Goal: Task Accomplishment & Management: Use online tool/utility

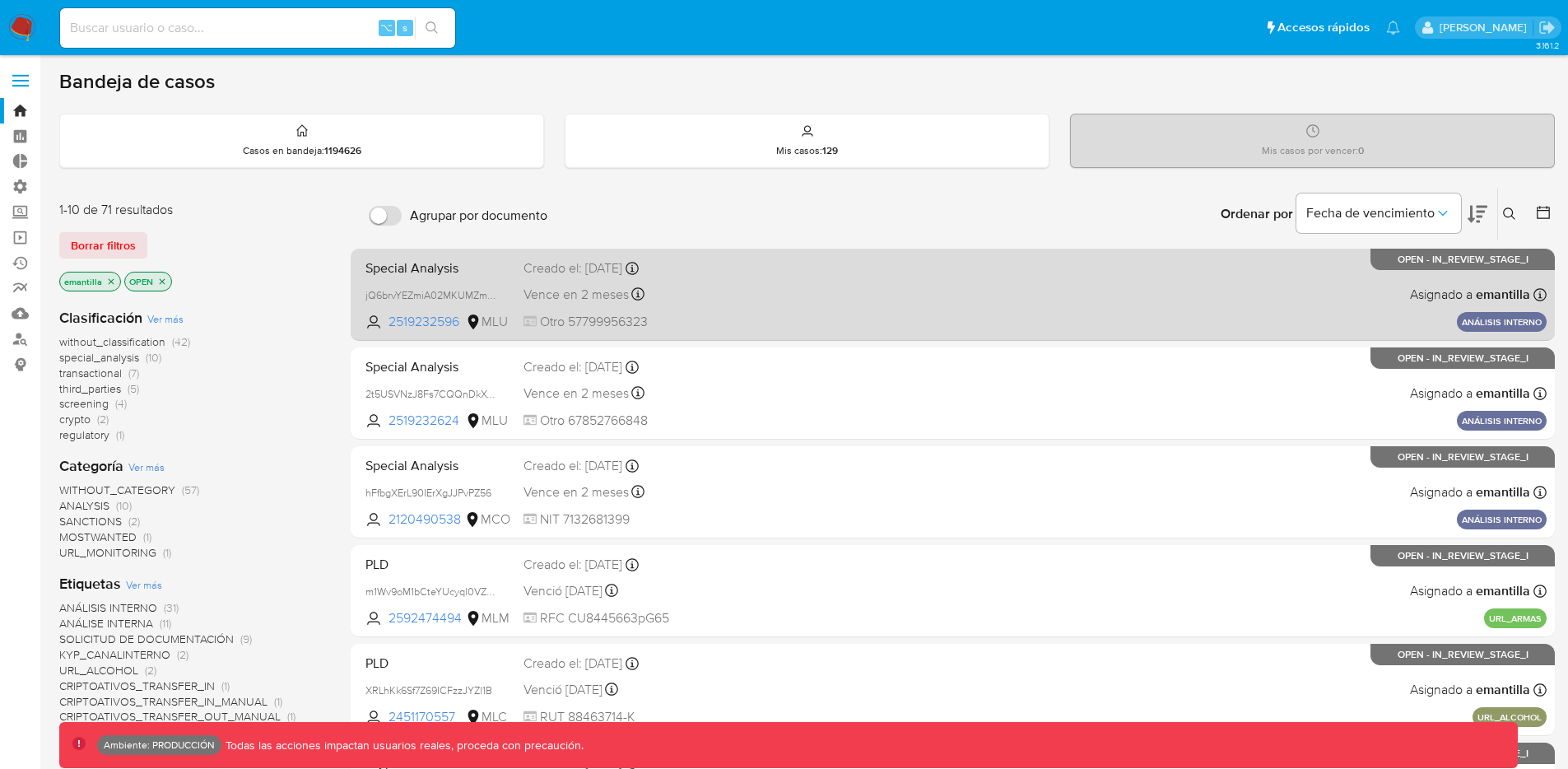
click at [802, 277] on div "Special Analysis jQ6brvYEZmiA02MKUMZmrBrO 2519232596 MLU Creado el: 19/08/2025 …" at bounding box center [953, 294] width 1188 height 83
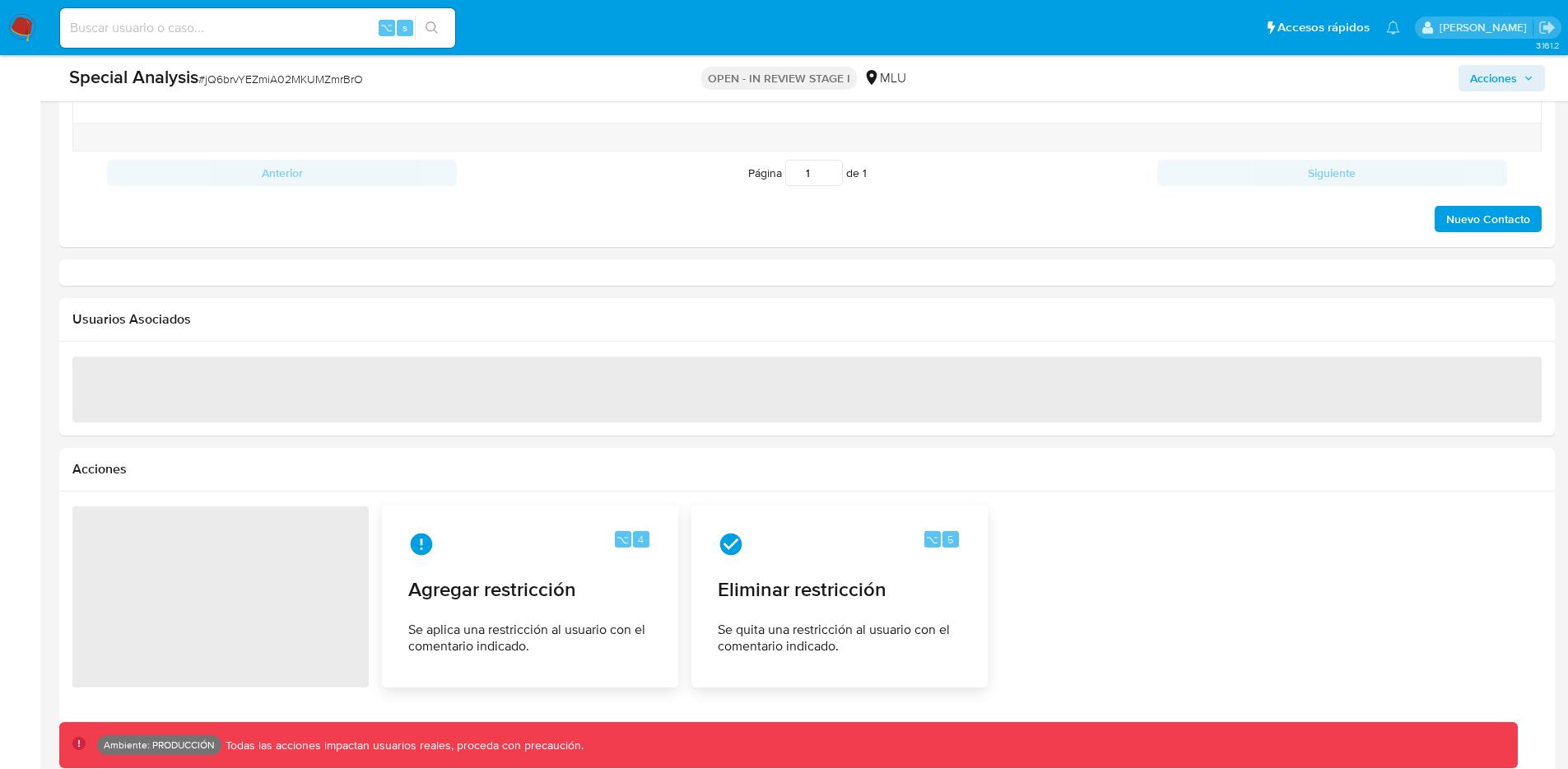
scroll to position [1846, 0]
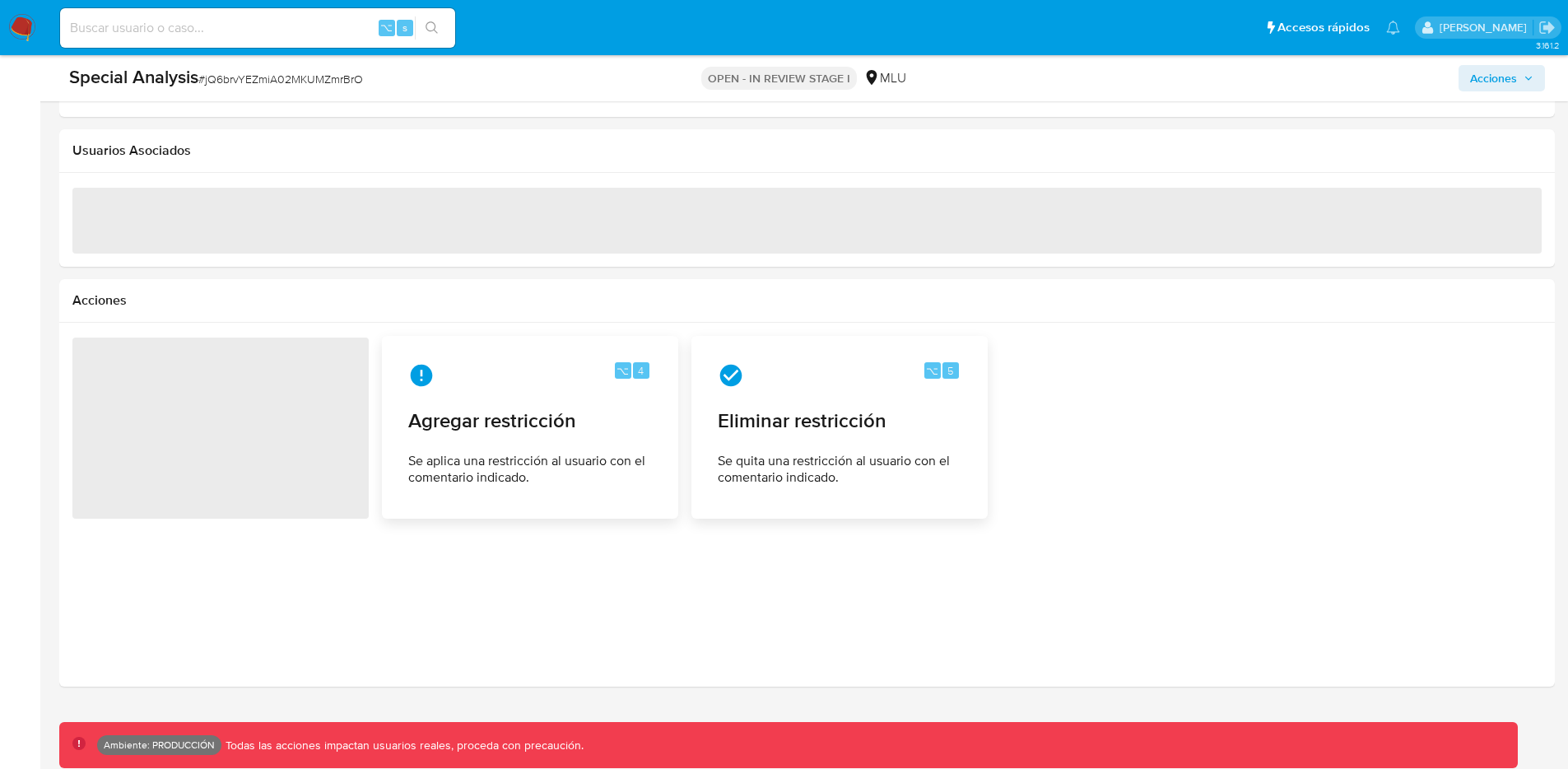
select select "10"
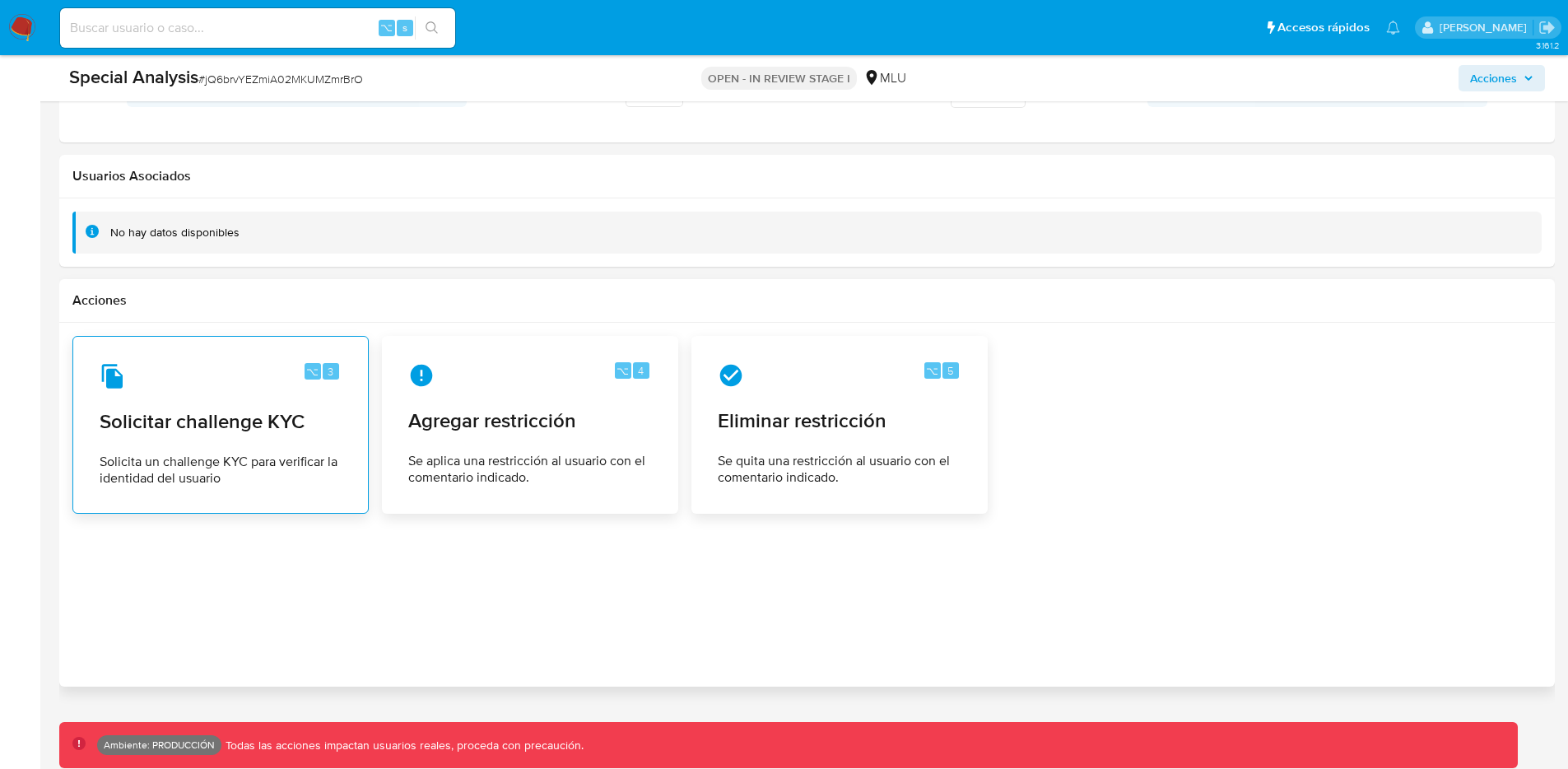
click at [206, 403] on div "⌥ 3 Solicitar challenge KYC Solicita un challenge KYC para verificar la identid…" at bounding box center [220, 424] width 269 height 150
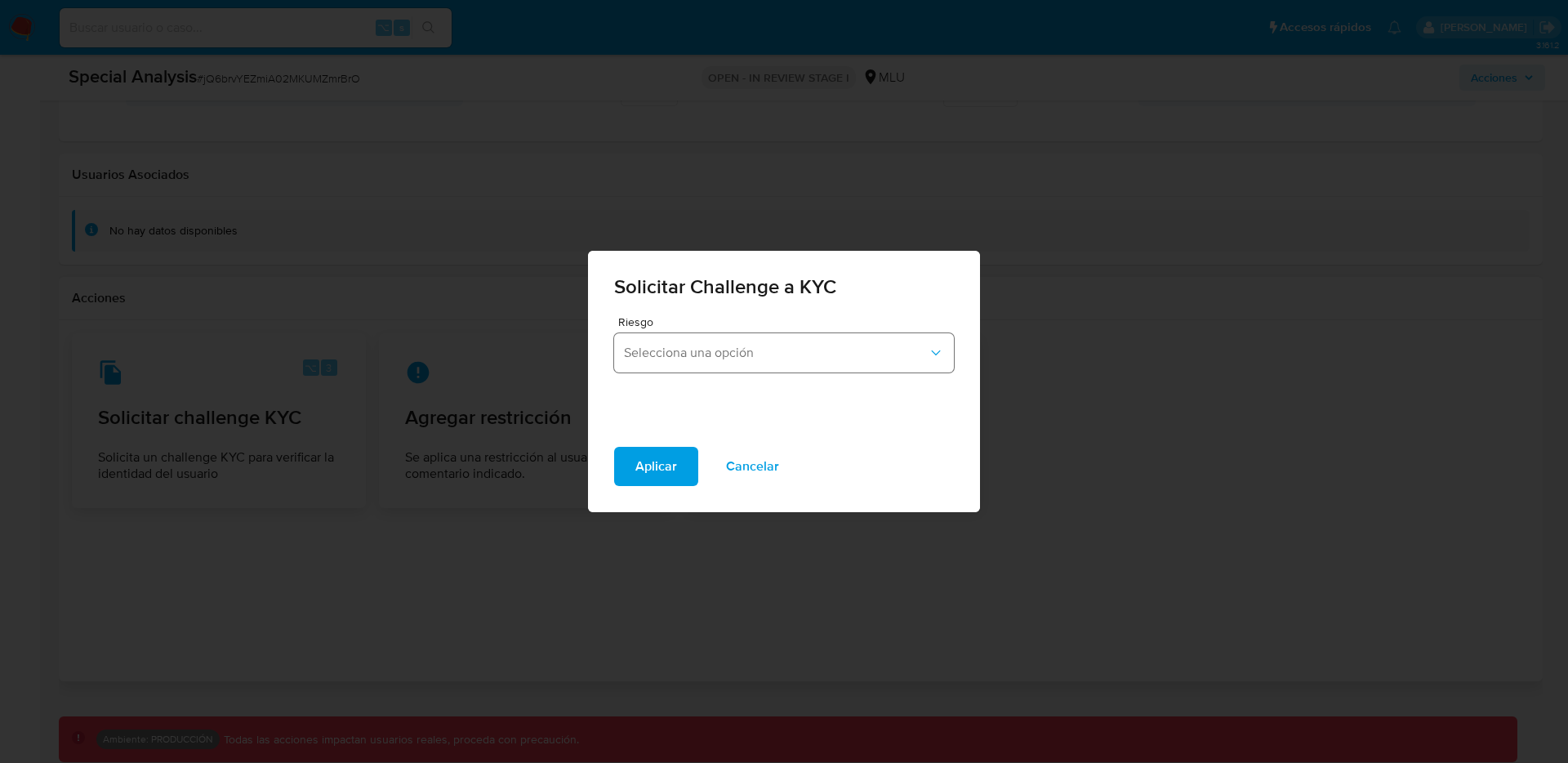
click at [722, 352] on span "Selecciona una opción" at bounding box center [776, 353] width 303 height 17
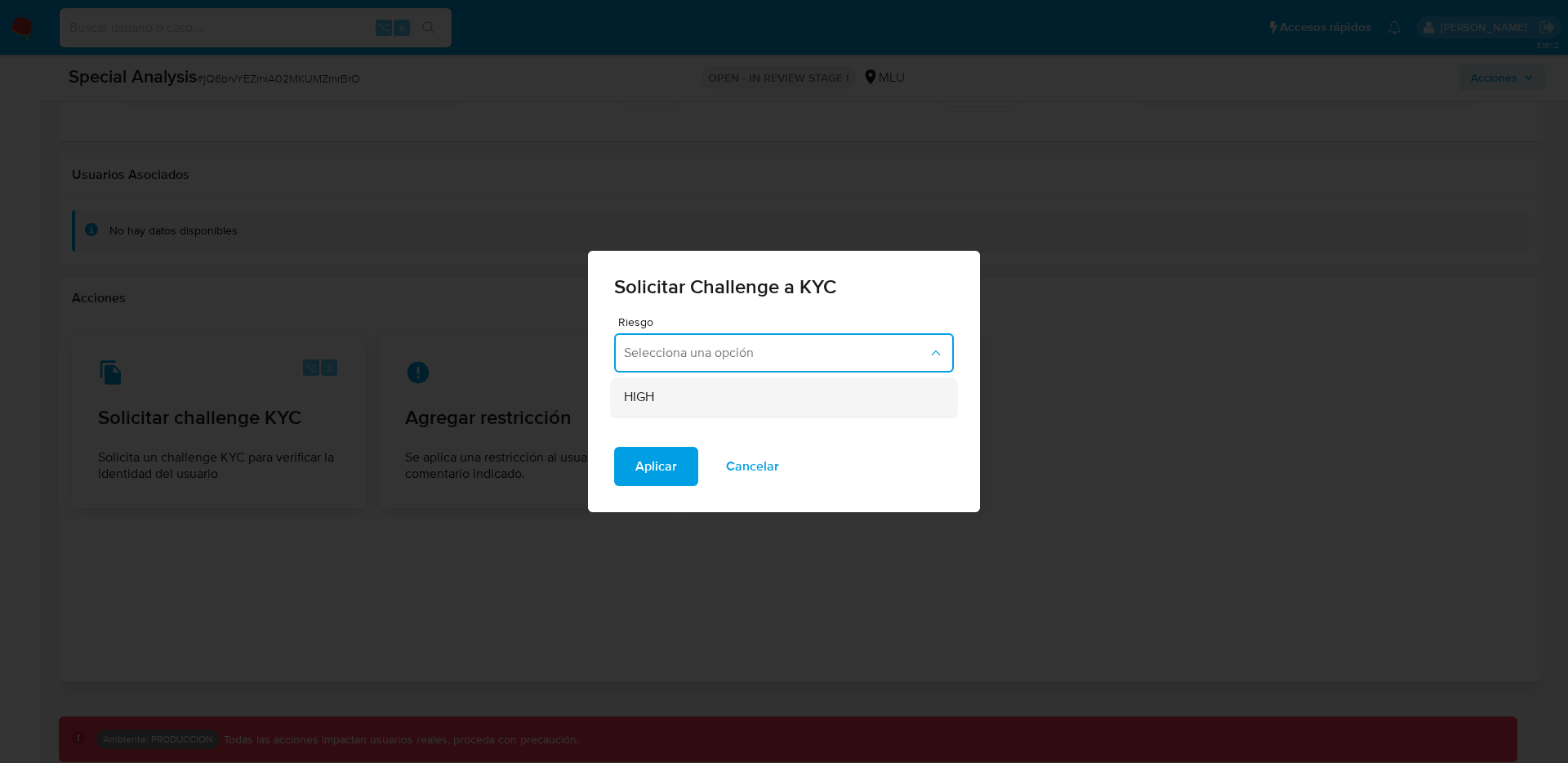
click at [693, 382] on div "HIGH" at bounding box center [779, 397] width 311 height 40
click at [660, 468] on span "Aplicar" at bounding box center [656, 466] width 42 height 36
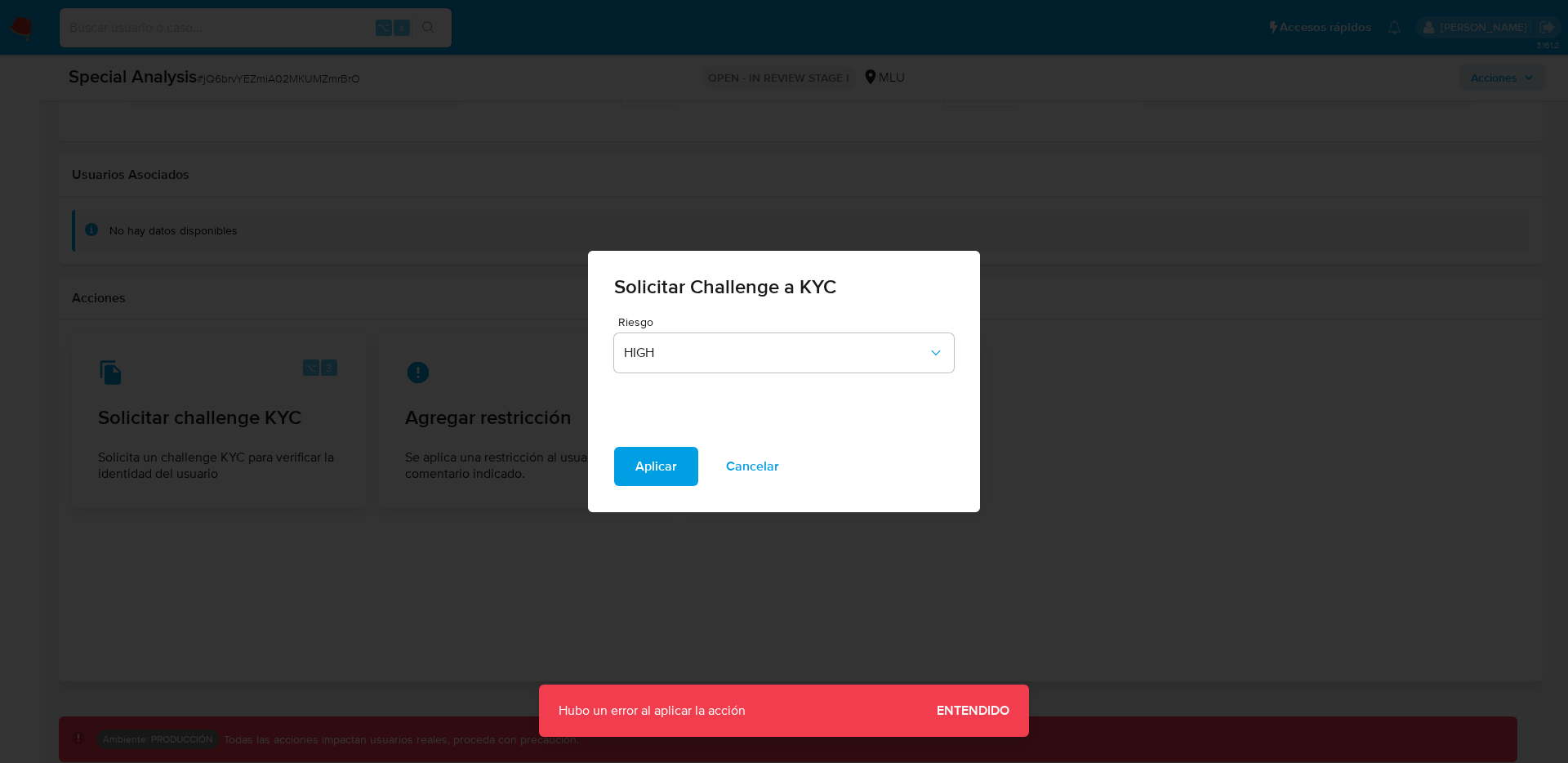
click at [730, 479] on span "Cancelar" at bounding box center [753, 466] width 53 height 36
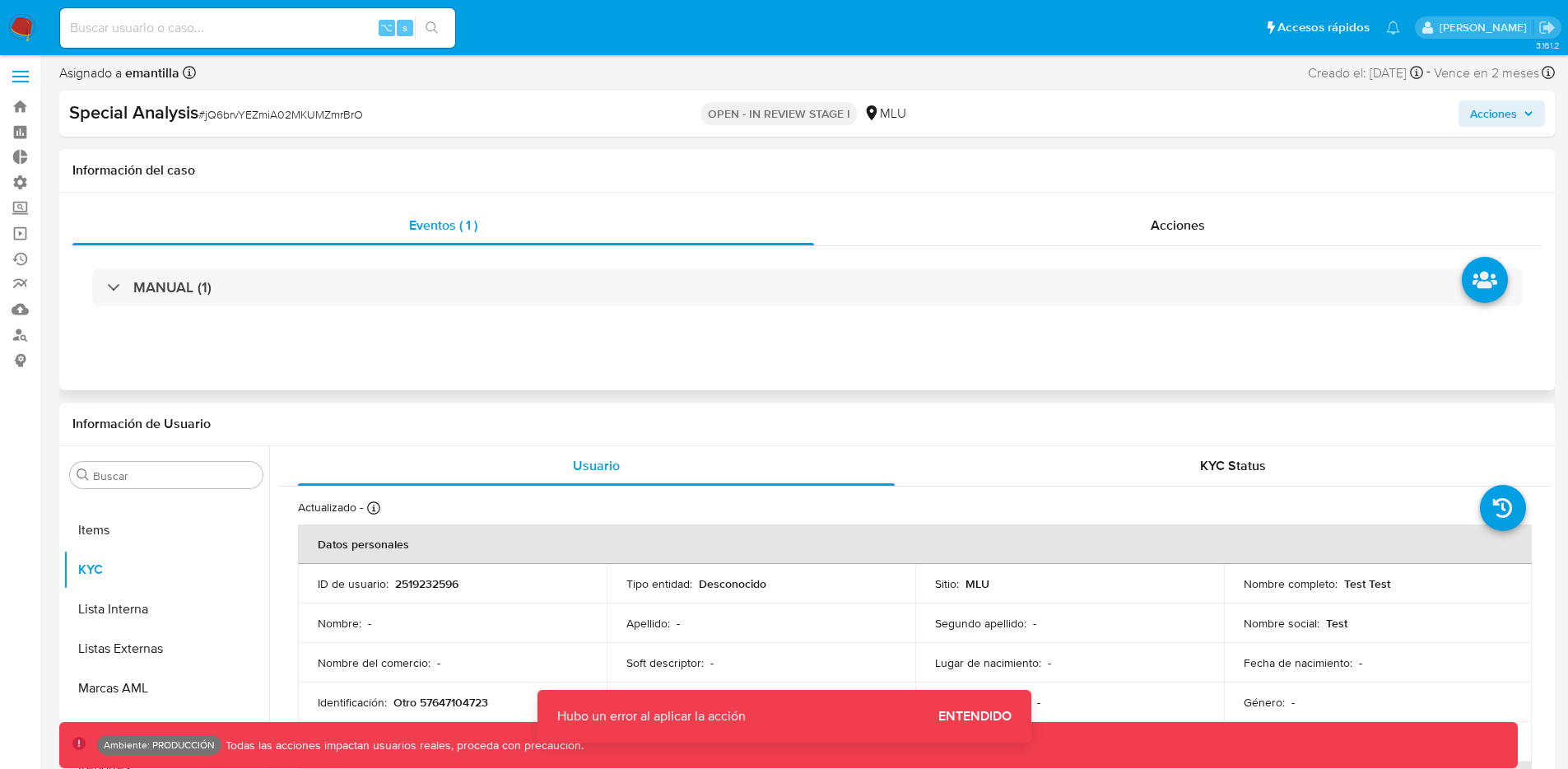
scroll to position [0, 0]
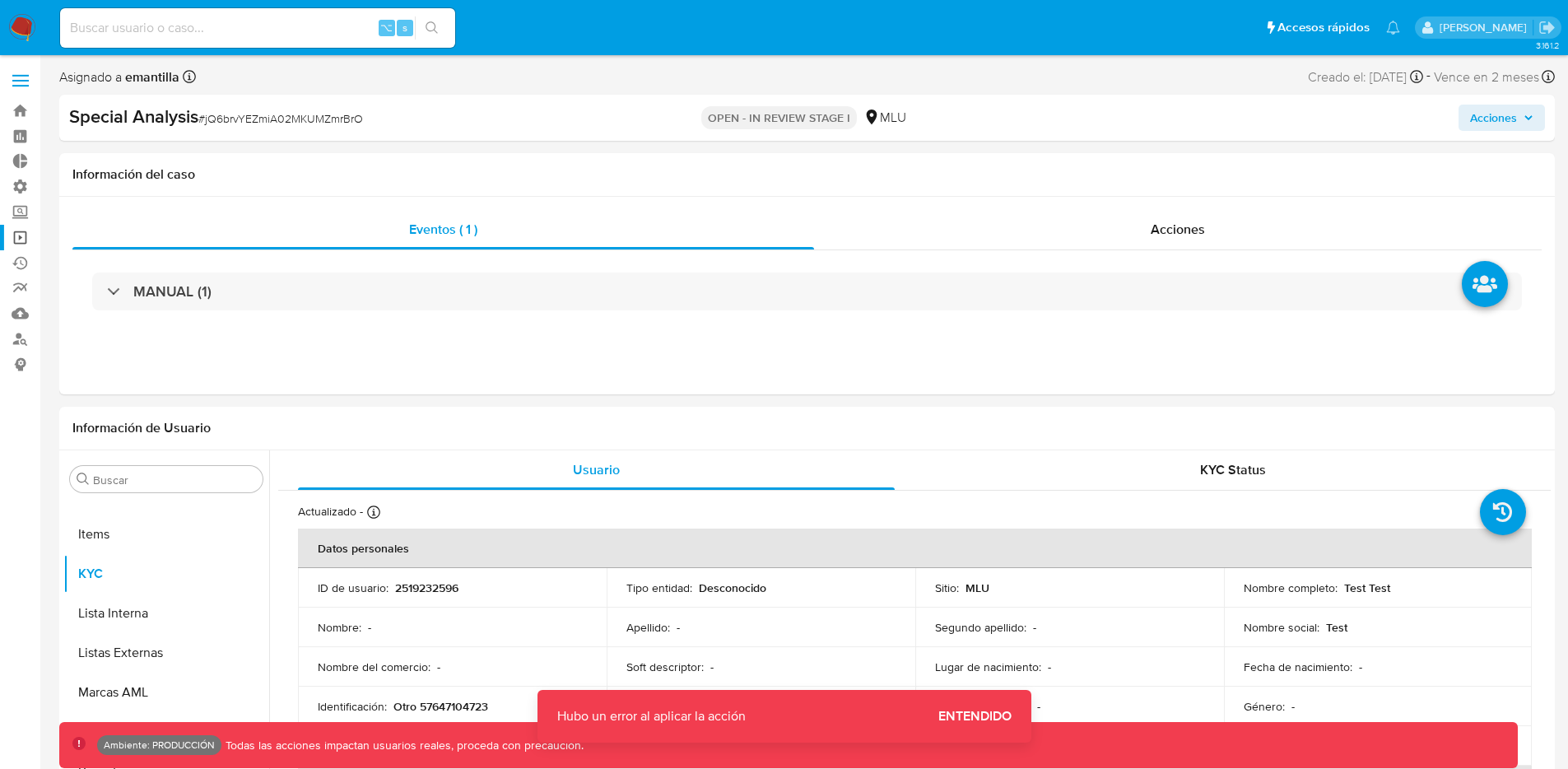
click at [18, 238] on link "Operaciones masivas" at bounding box center [98, 237] width 196 height 25
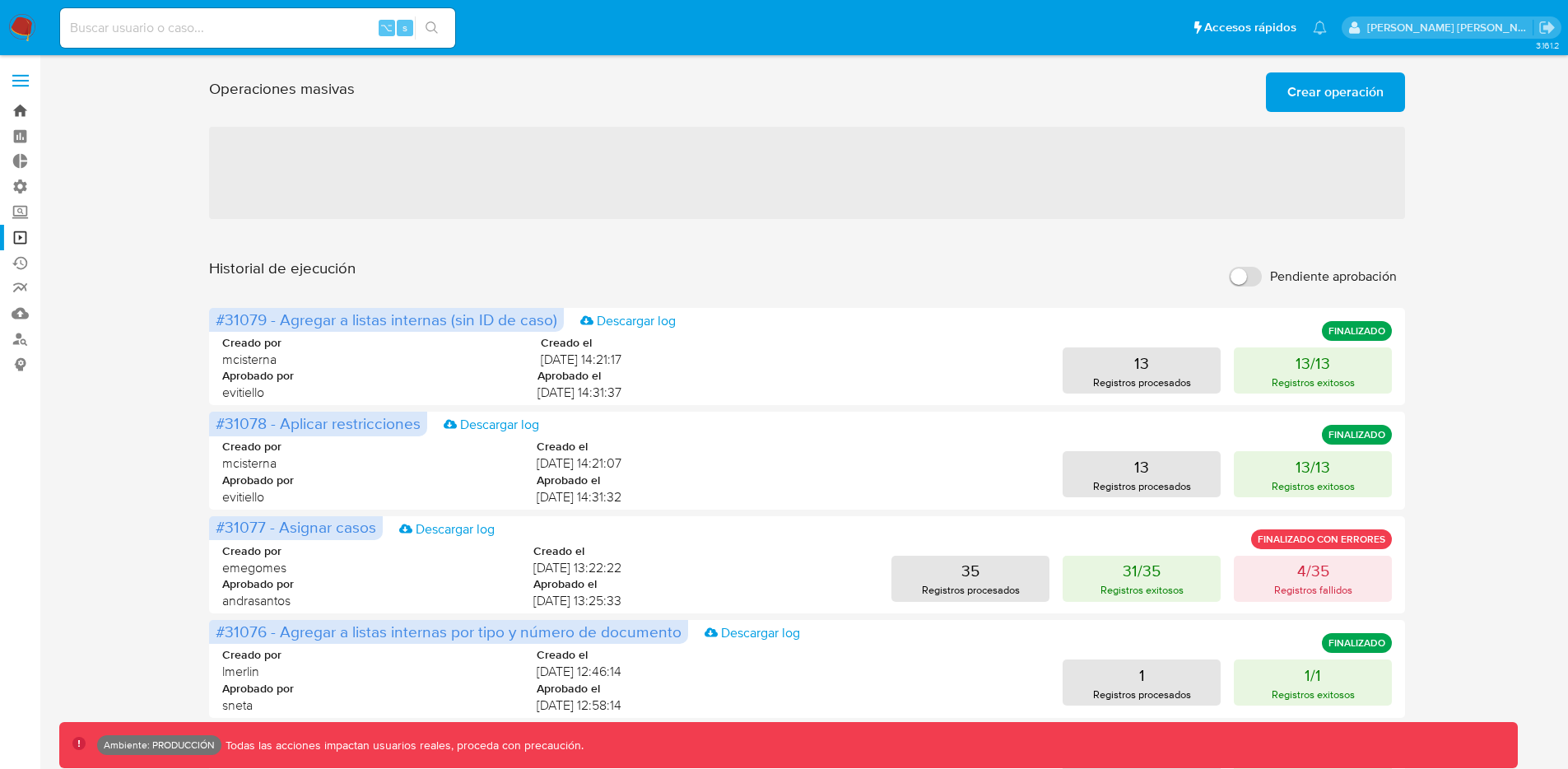
click at [25, 112] on link "Bandeja" at bounding box center [98, 110] width 196 height 25
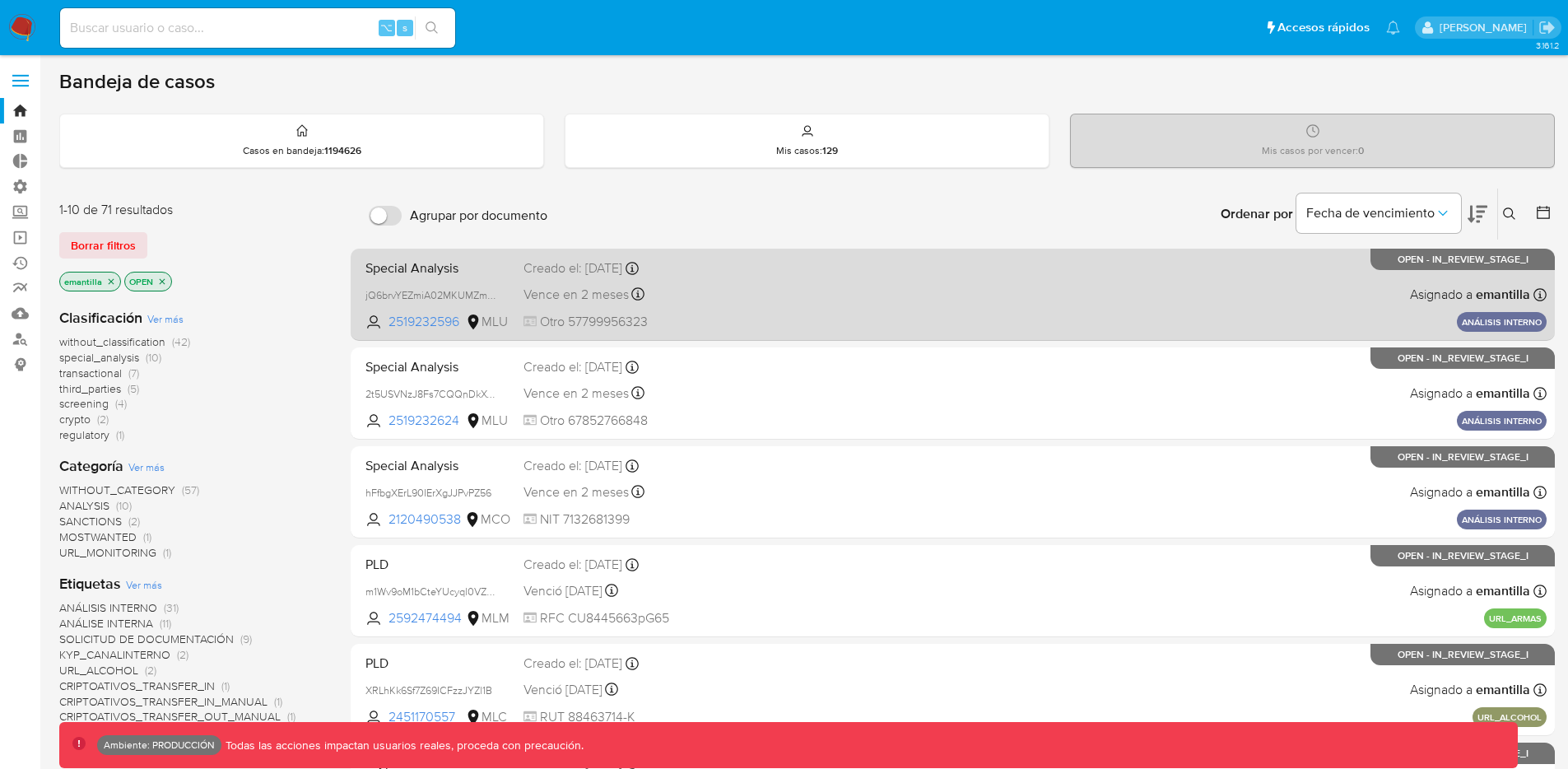
click at [773, 305] on div "Special Analysis jQ6brvYEZmiA02MKUMZmrBrO 2519232596 MLU Creado el: 19/08/2025 …" at bounding box center [953, 294] width 1188 height 83
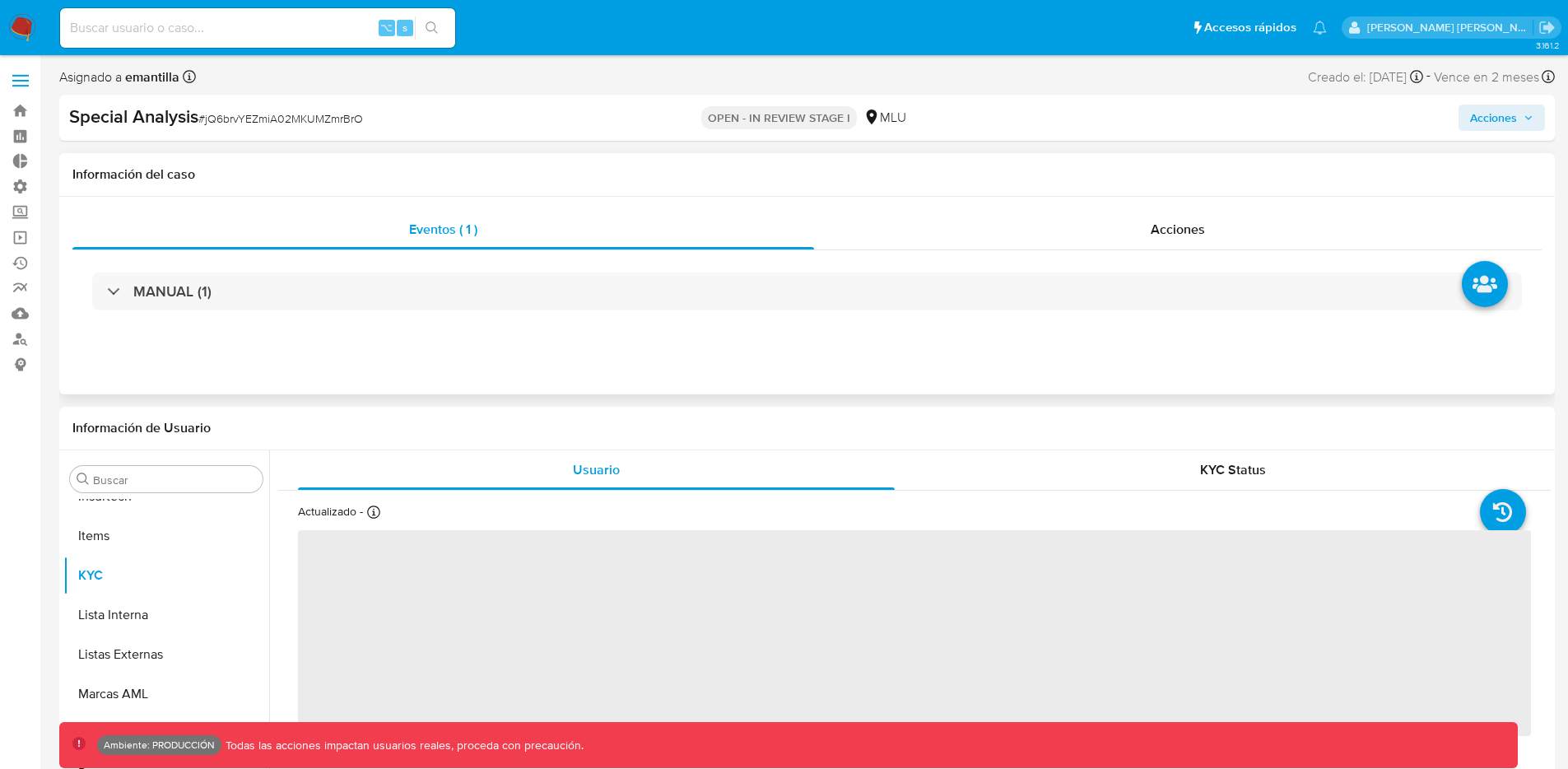
scroll to position [815, 0]
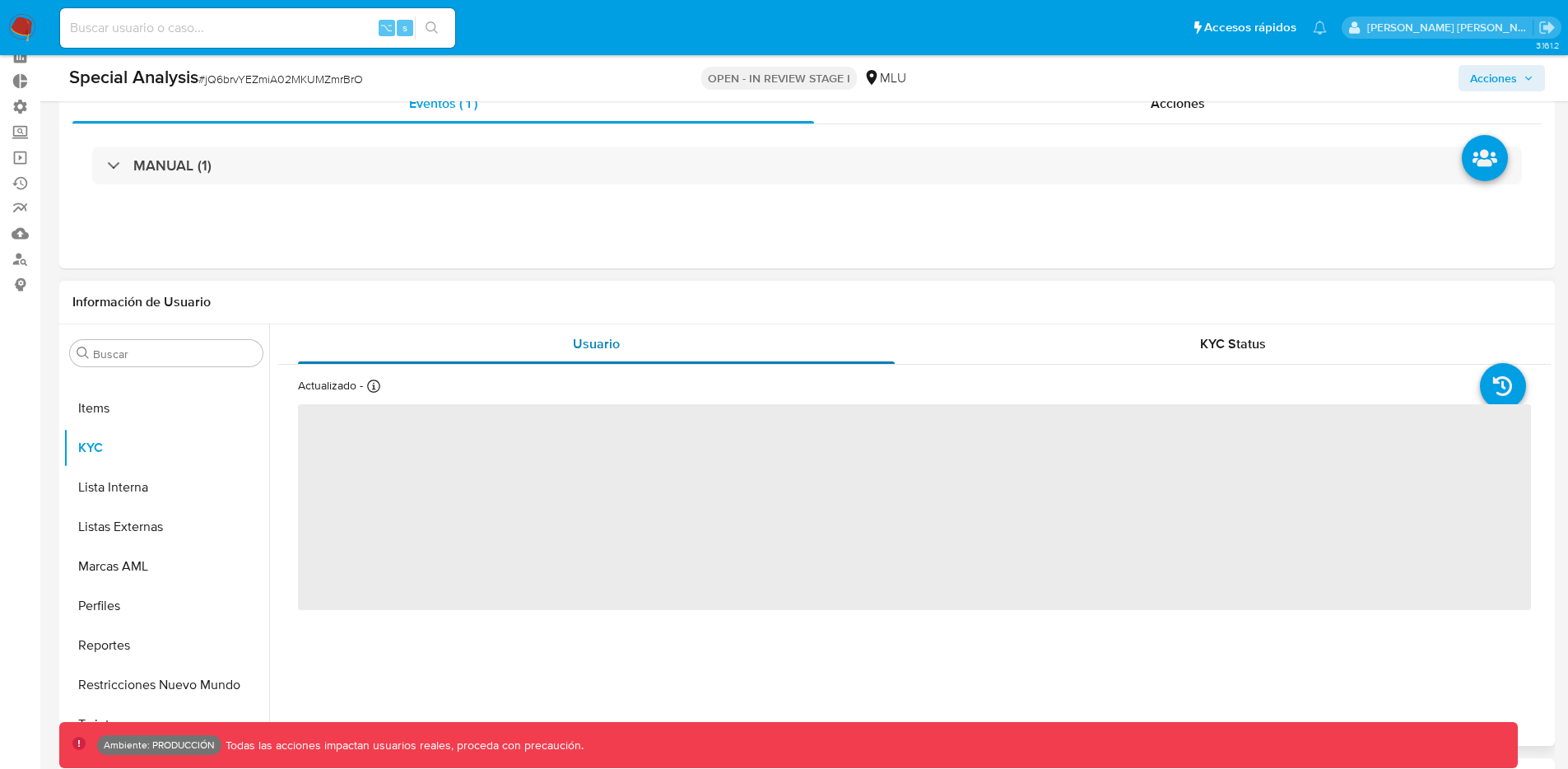
select select "10"
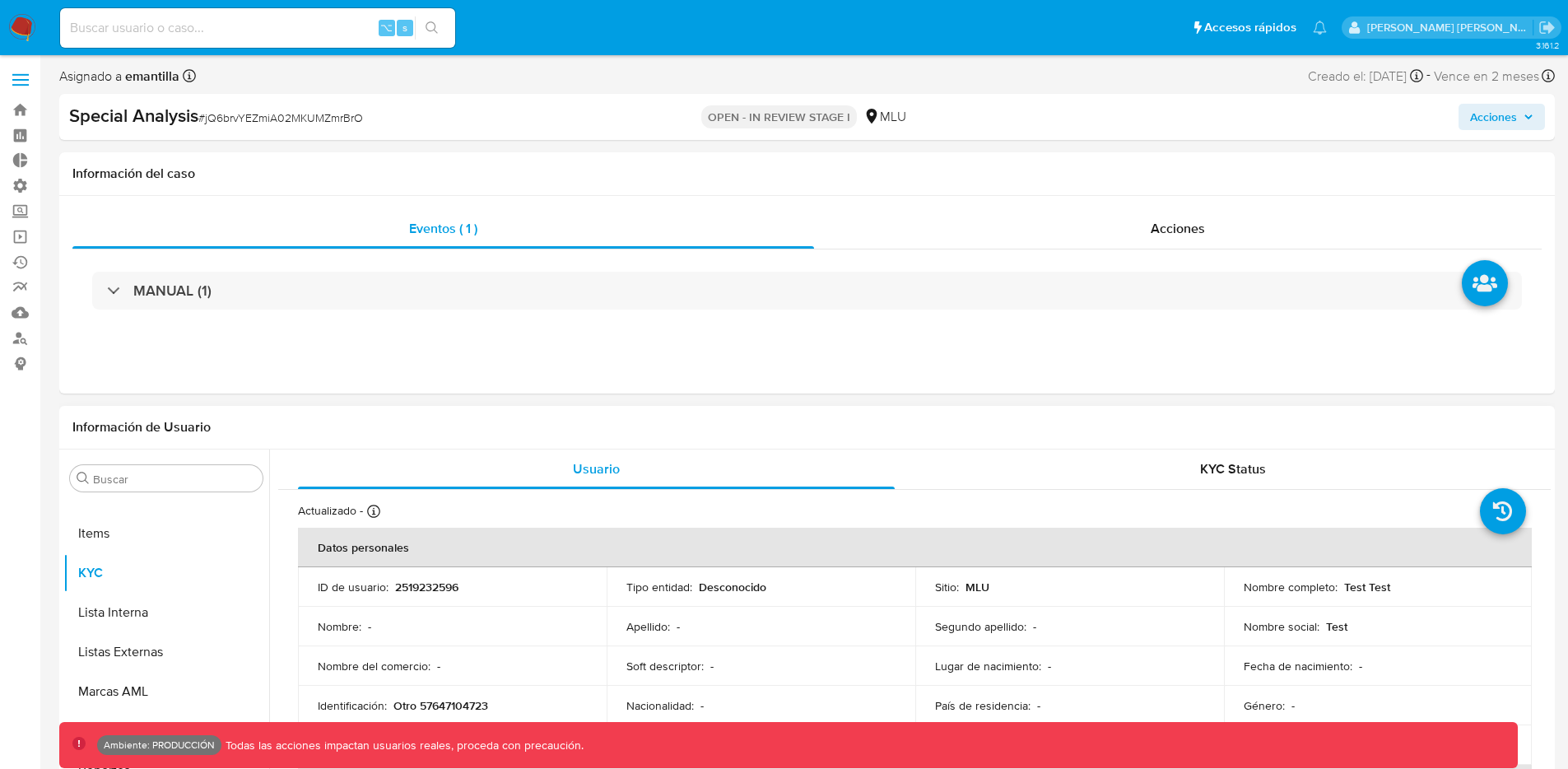
scroll to position [0, 0]
click at [22, 240] on link "Operaciones masivas" at bounding box center [98, 237] width 196 height 25
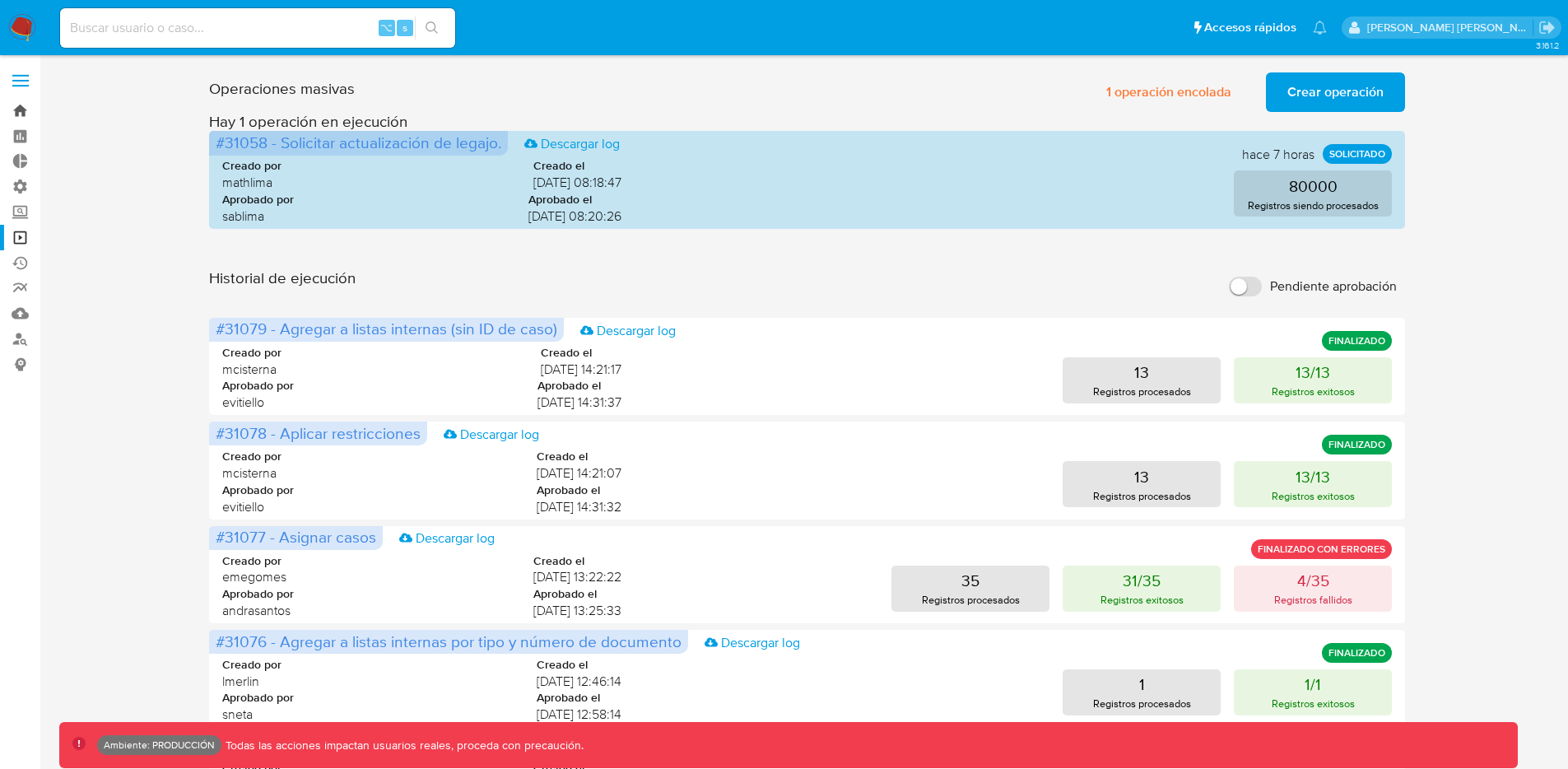
click at [20, 105] on link "Bandeja" at bounding box center [98, 110] width 196 height 25
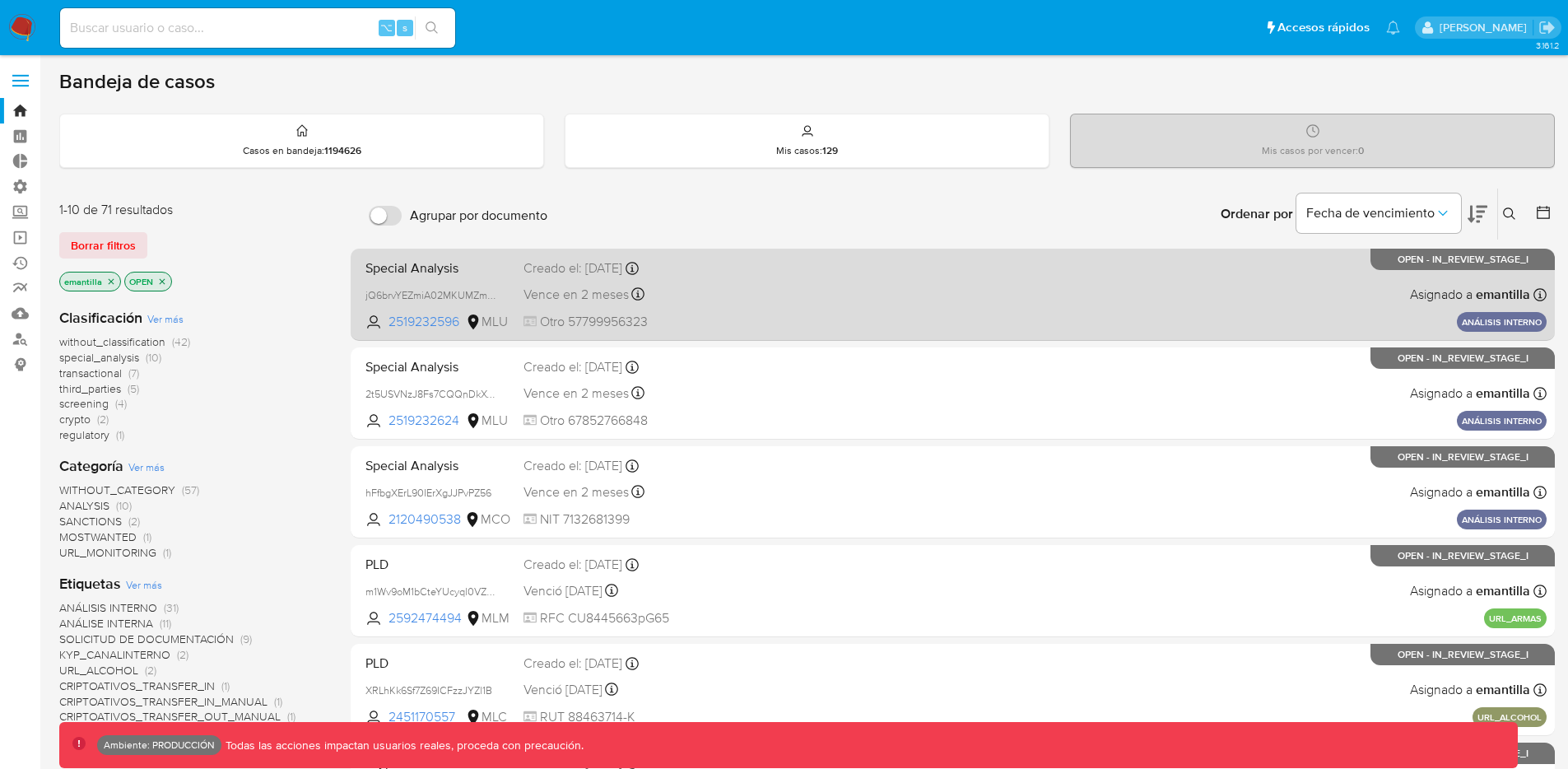
click at [779, 292] on div "Special Analysis jQ6brvYEZmiA02MKUMZmrBrO 2519232596 MLU Creado el: 19/08/2025 …" at bounding box center [953, 294] width 1188 height 83
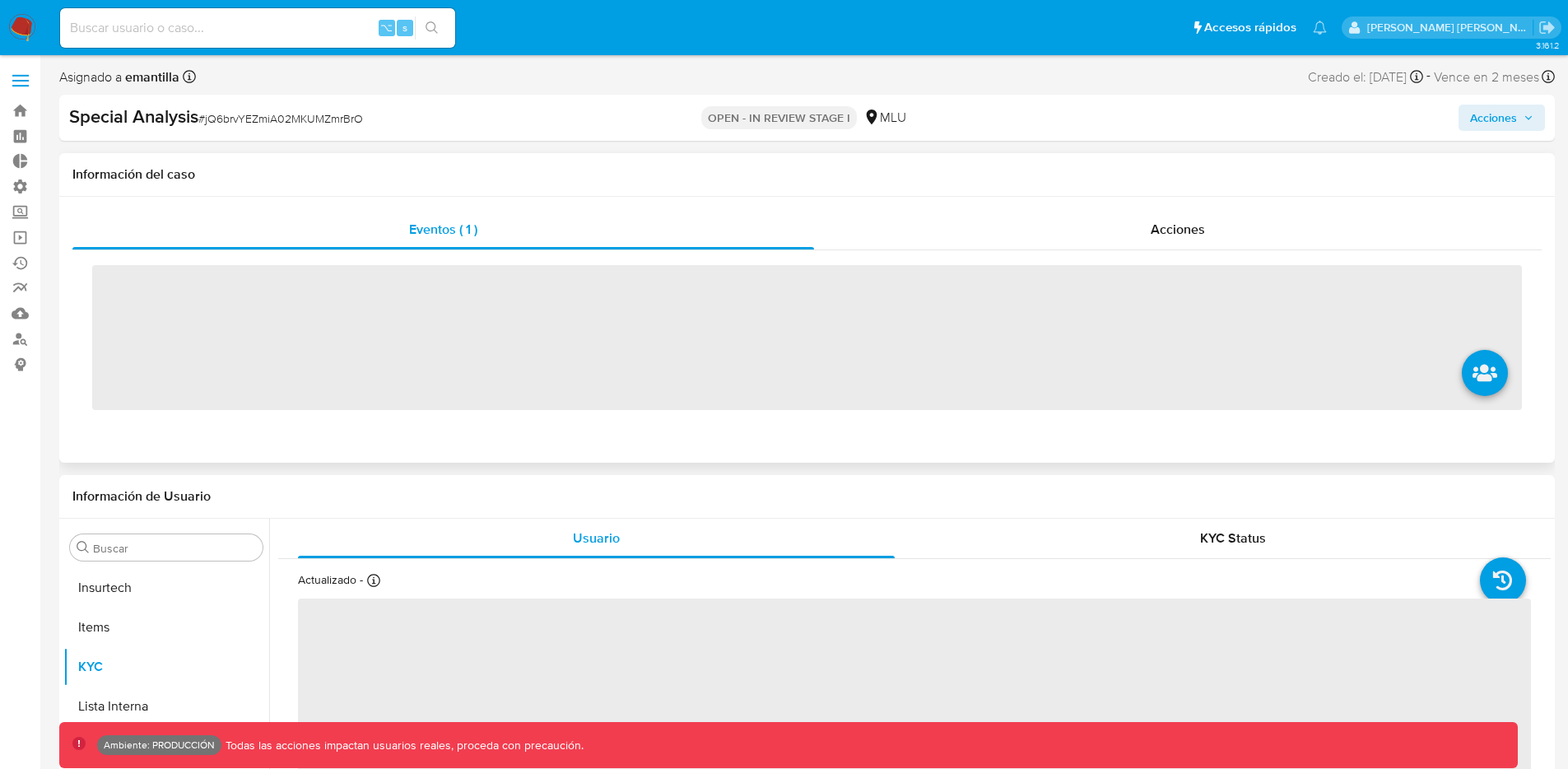
scroll to position [815, 0]
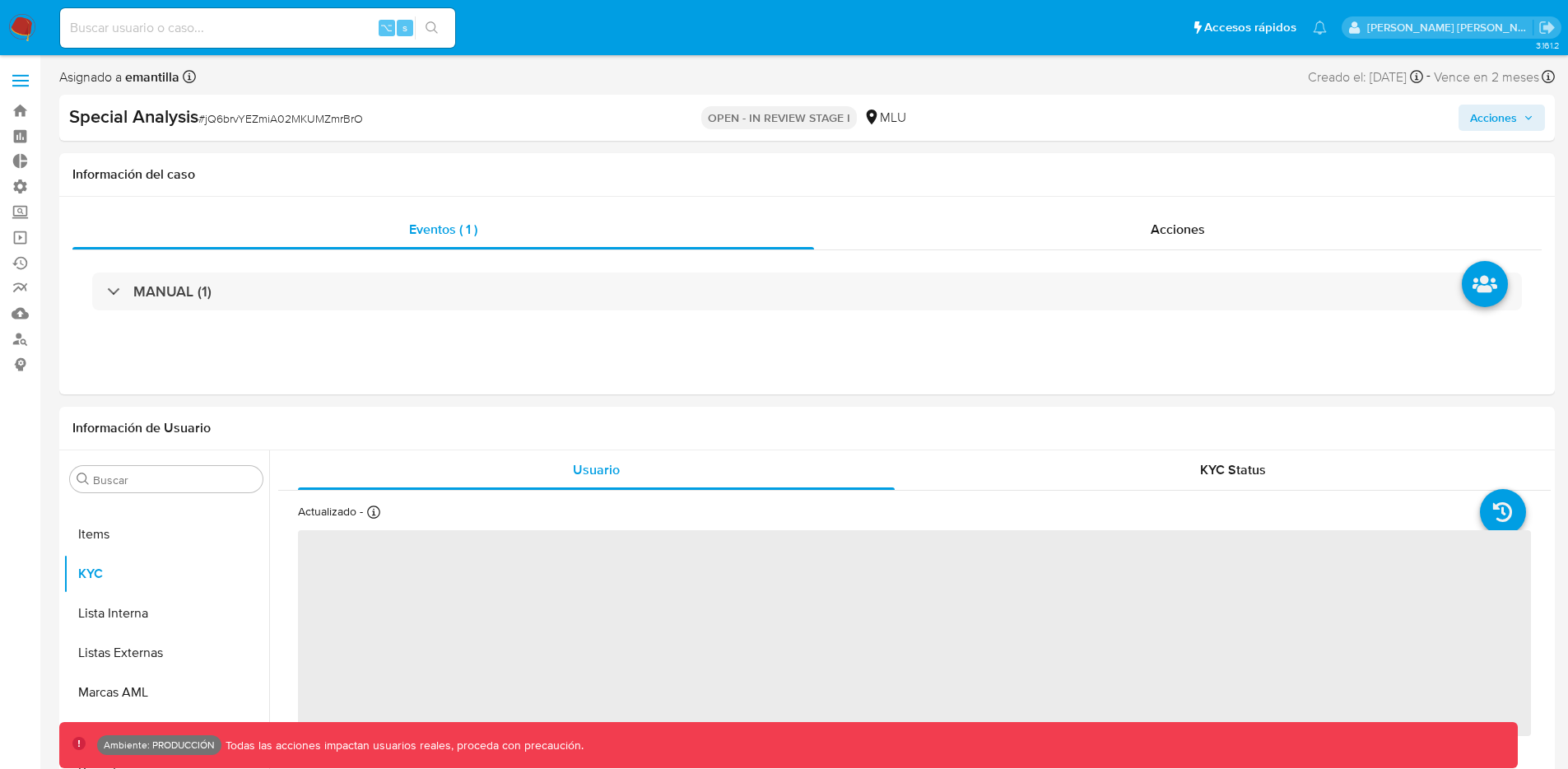
select select "10"
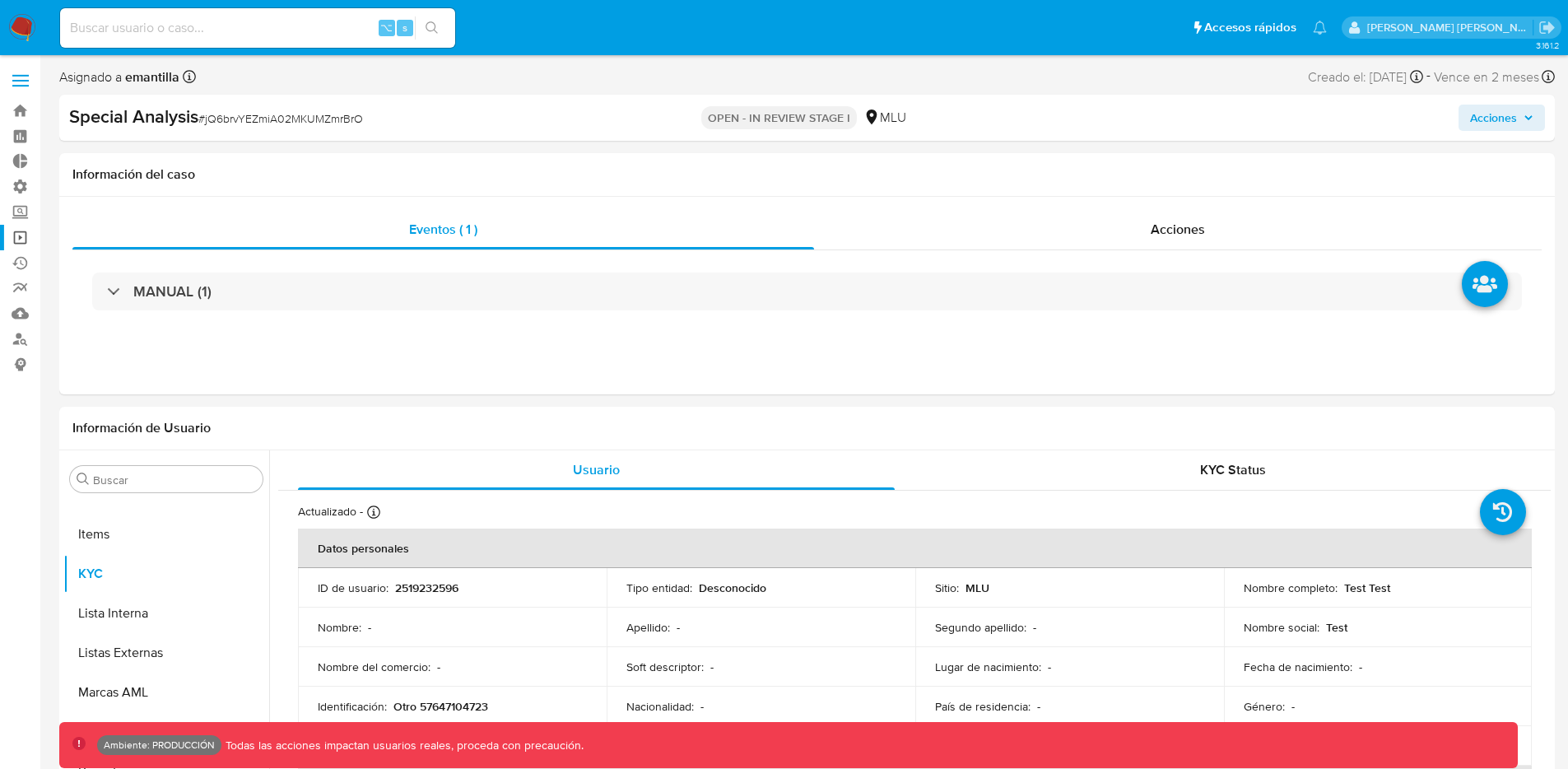
click at [25, 232] on link "Operaciones masivas" at bounding box center [98, 237] width 196 height 25
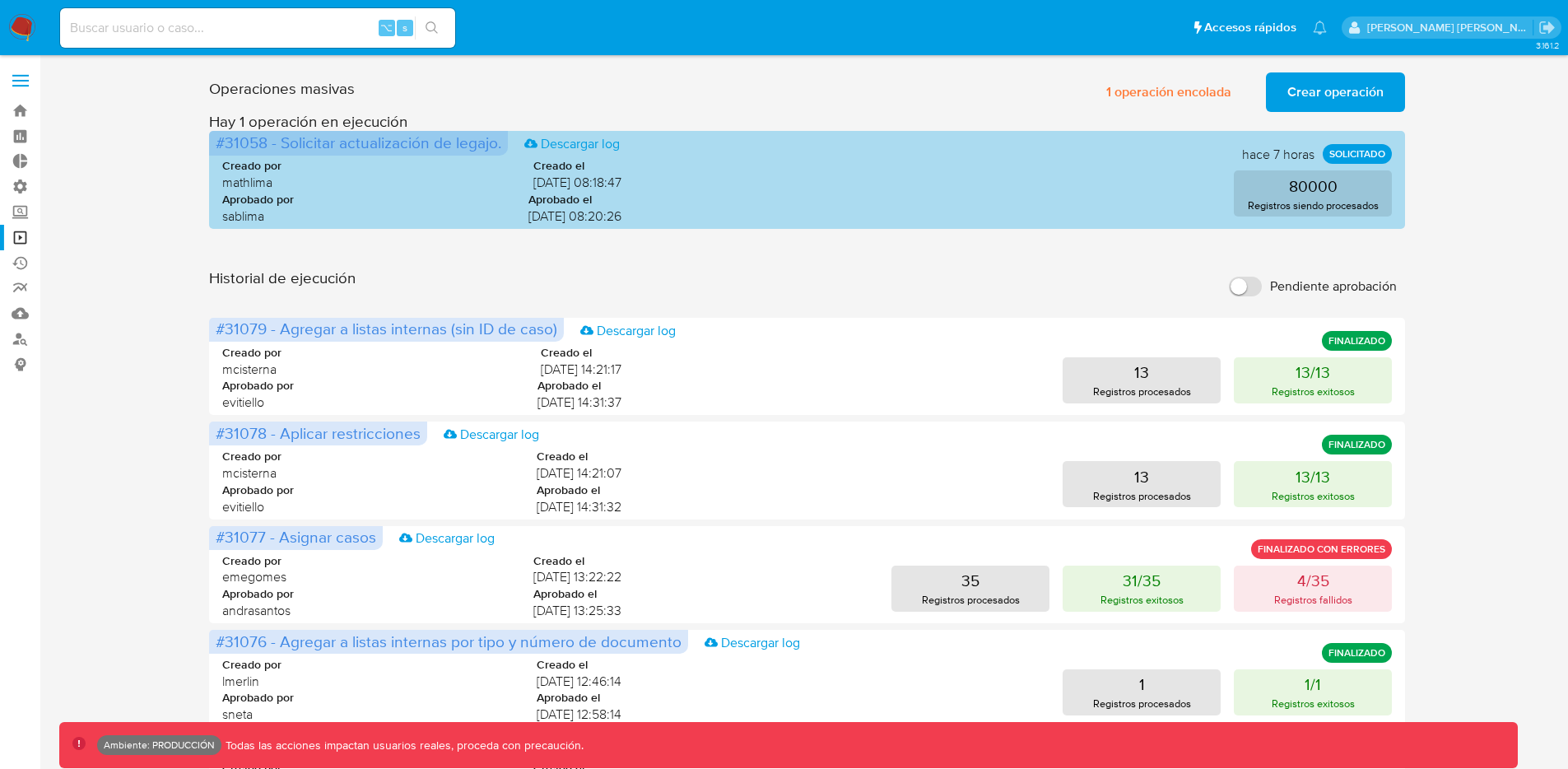
click at [250, 146] on span "#31058 - Solicitar actualización de legajo." at bounding box center [358, 142] width 285 height 23
